Goal: Obtain resource: Obtain resource

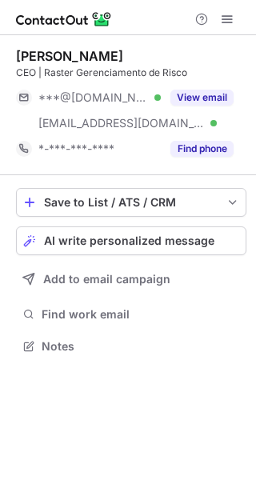
scroll to position [334, 256]
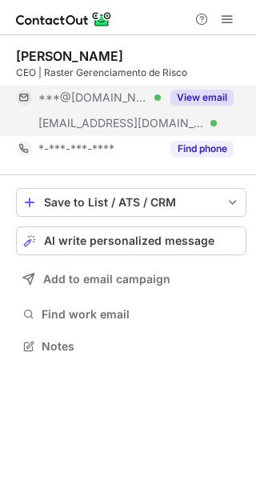
click at [219, 99] on button "View email" at bounding box center [201, 98] width 63 height 16
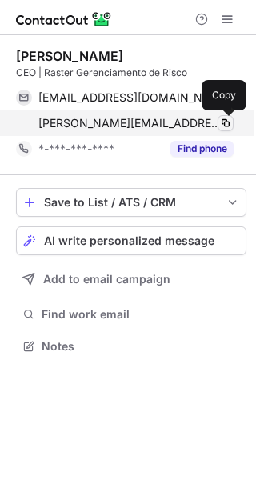
click at [227, 121] on span at bounding box center [225, 123] width 13 height 13
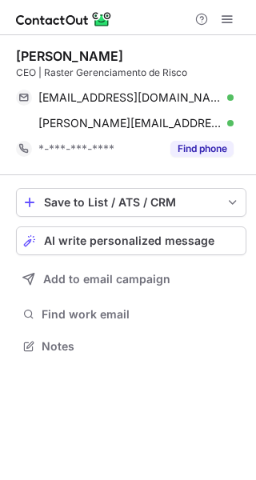
scroll to position [334, 256]
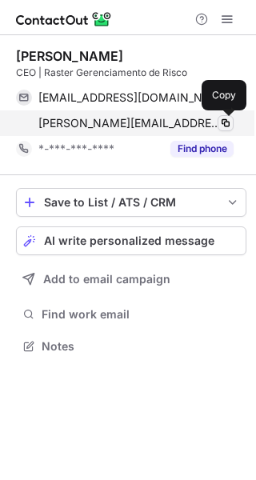
click at [225, 124] on span at bounding box center [225, 123] width 13 height 13
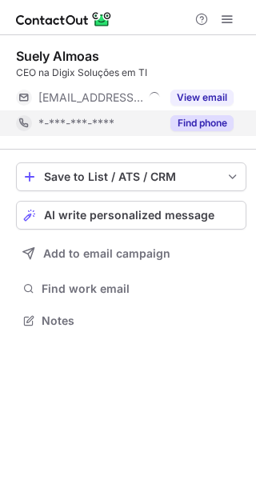
scroll to position [7, 8]
click at [211, 122] on button "Find phone" at bounding box center [201, 123] width 63 height 16
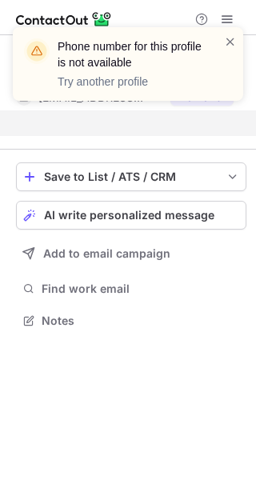
scroll to position [283, 256]
